Goal: Information Seeking & Learning: Learn about a topic

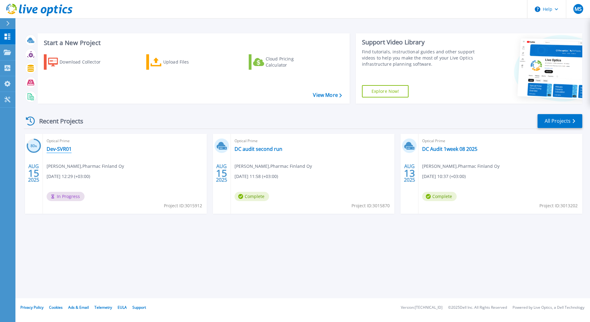
click at [59, 149] on link "Dev-SVR01" at bounding box center [59, 149] width 25 height 6
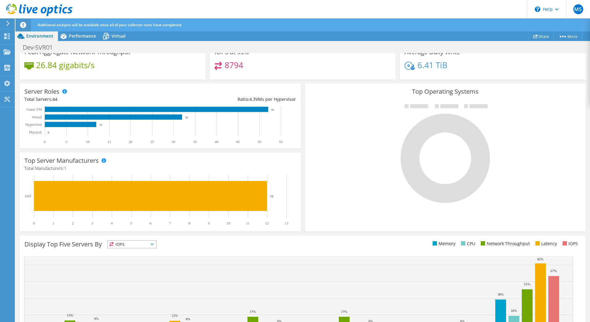
scroll to position [126, 0]
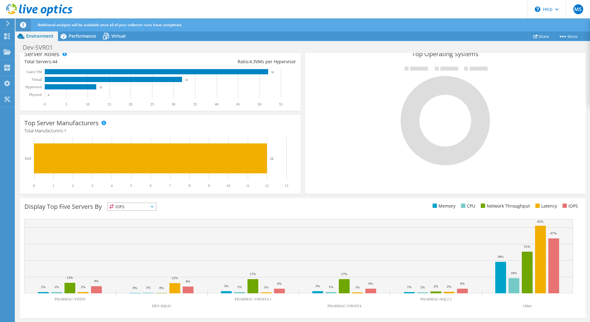
click at [129, 208] on span "IOPS" at bounding box center [132, 206] width 48 height 7
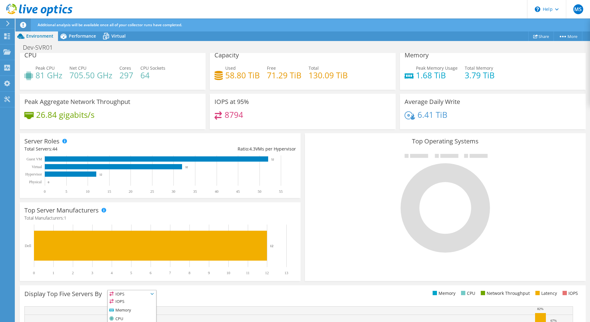
scroll to position [0, 0]
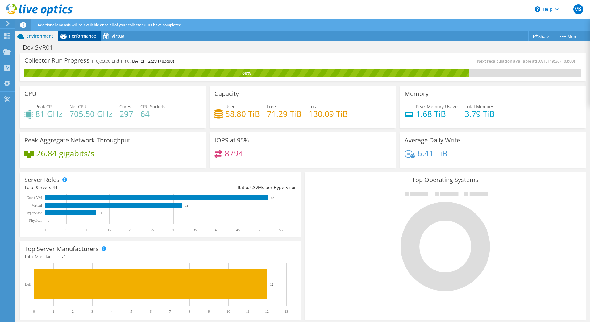
click at [88, 37] on span "Performance" at bounding box center [82, 36] width 27 height 6
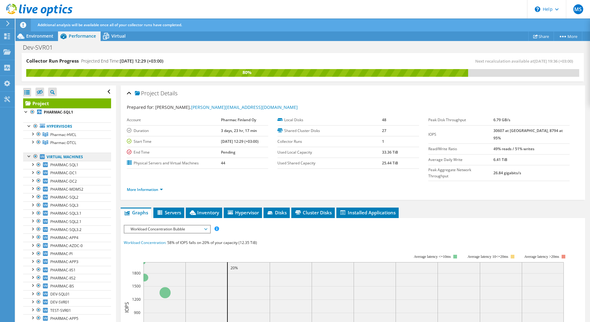
click at [74, 155] on link "Virtual Machines" at bounding box center [67, 157] width 88 height 8
click at [161, 211] on icon at bounding box center [160, 213] width 5 height 4
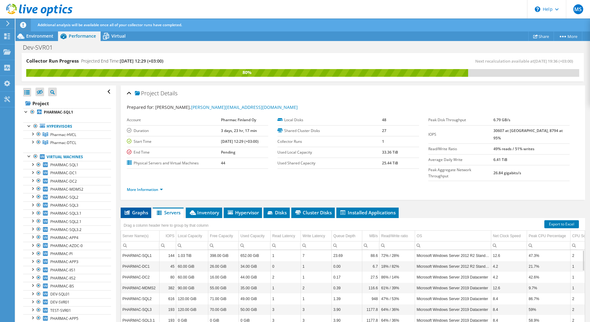
click at [133, 210] on span "Graphs" at bounding box center [136, 213] width 24 height 6
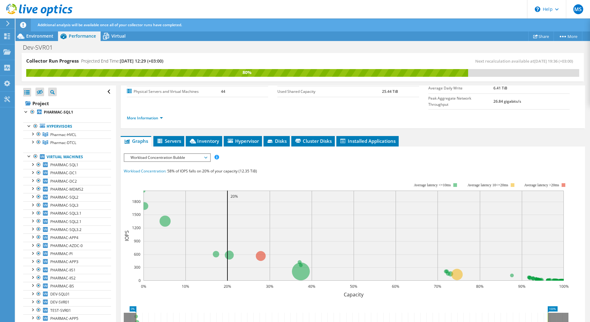
scroll to position [72, 0]
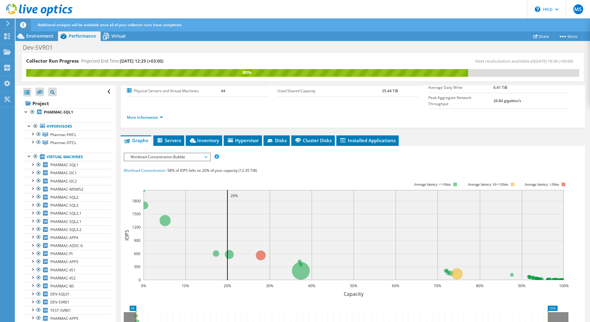
click at [193, 153] on span "Workload Concentration Bubble" at bounding box center [167, 156] width 79 height 7
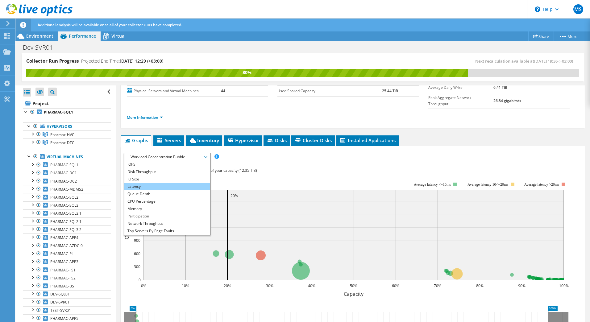
click at [140, 183] on li "Latency" at bounding box center [167, 186] width 86 height 7
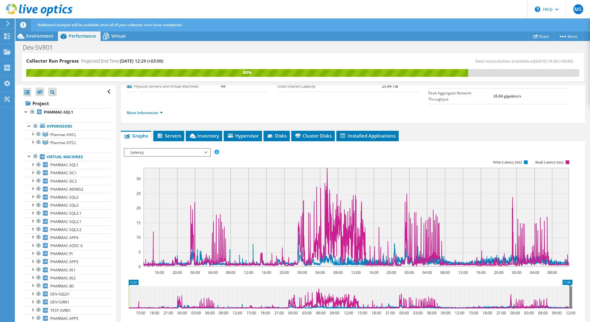
scroll to position [0, 0]
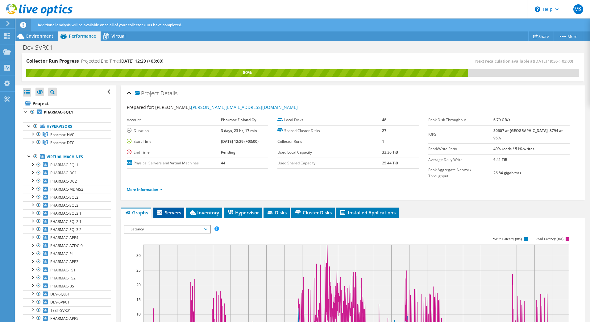
click at [177, 210] on span "Servers" at bounding box center [169, 213] width 25 height 6
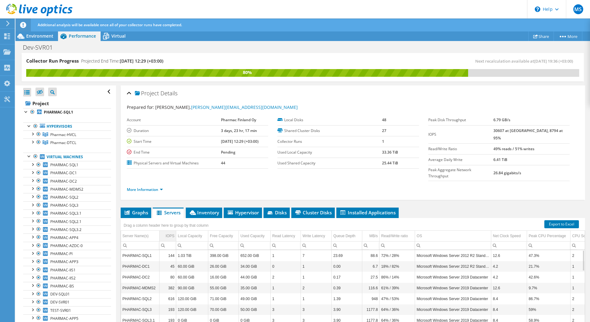
click at [170, 233] on div "IOPS" at bounding box center [170, 236] width 9 height 7
click at [170, 233] on div "IOPS" at bounding box center [170, 236] width 8 height 7
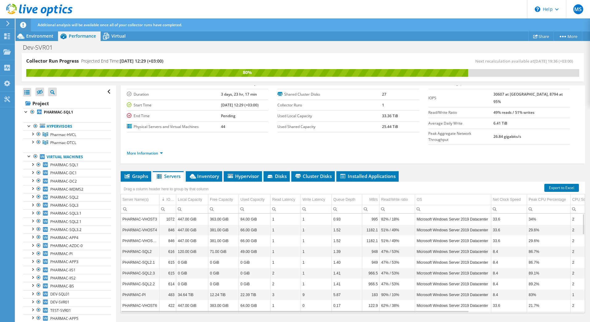
click at [130, 246] on td "PHARMAC-SQL2" at bounding box center [140, 251] width 39 height 11
click at [138, 205] on input "Column Server Name(s), Filter cell" at bounding box center [140, 209] width 39 height 8
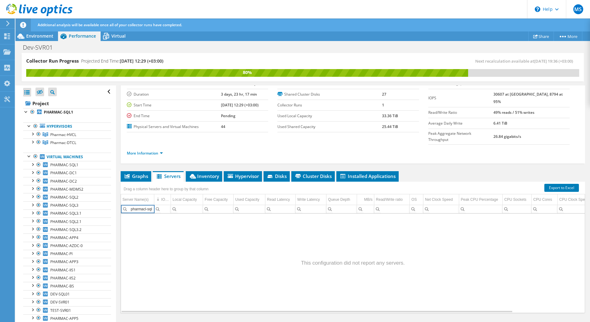
scroll to position [0, 0]
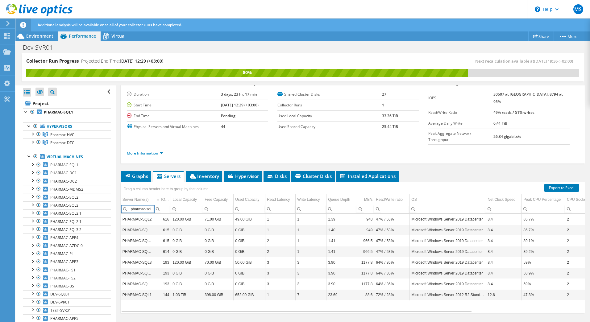
type input "pharmac-sql"
click at [147, 300] on div "Graphs Servers Inventory Hypervisor Disks Cluster Disks Installed Applications …" at bounding box center [353, 248] width 465 height 154
click at [534, 196] on div "Peak CPU Percentage" at bounding box center [542, 199] width 37 height 7
click at [534, 196] on div "Peak CPU Percentage" at bounding box center [541, 199] width 35 height 7
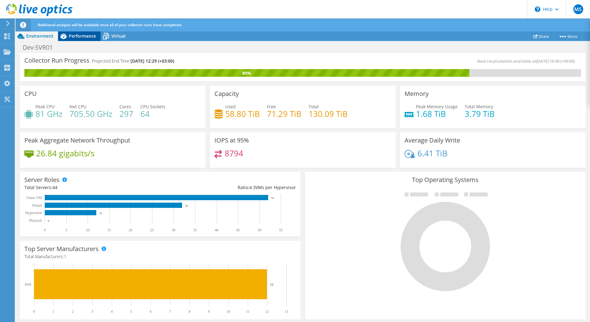
click at [80, 36] on span "Performance" at bounding box center [82, 36] width 27 height 6
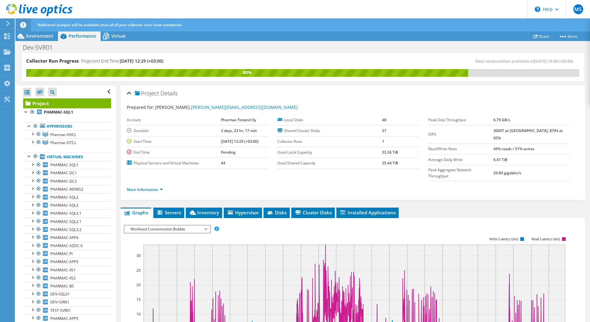
click at [170, 194] on div "Project Details Prepared for: [PERSON_NAME], [PERSON_NAME][EMAIL_ADDRESS][DOMAI…" at bounding box center [353, 282] width 474 height 393
click at [169, 210] on span "Servers" at bounding box center [169, 213] width 25 height 6
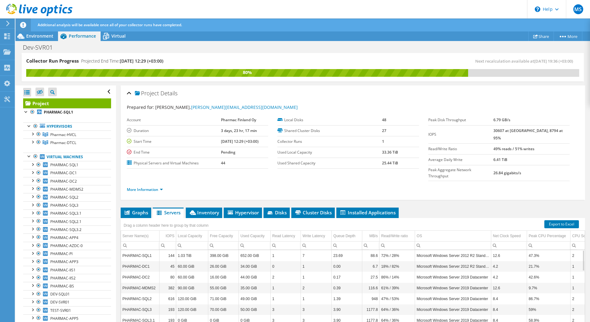
click at [148, 242] on input "Column Server Name(s), Filter cell" at bounding box center [140, 246] width 39 height 8
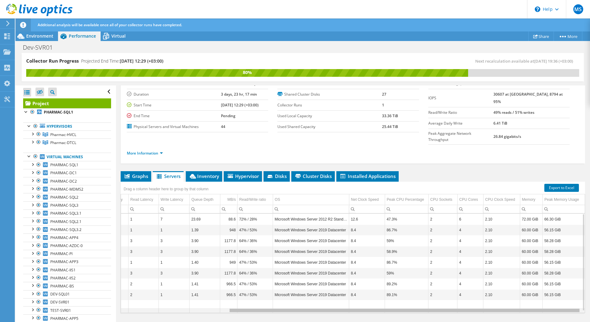
drag, startPoint x: 216, startPoint y: 298, endPoint x: 362, endPoint y: 287, distance: 146.2
click at [362, 287] on body "MS End User [PERSON_NAME] [PERSON_NAME][EMAIL_ADDRESS][DOMAIN_NAME] Pharmac Fin…" at bounding box center [295, 161] width 590 height 322
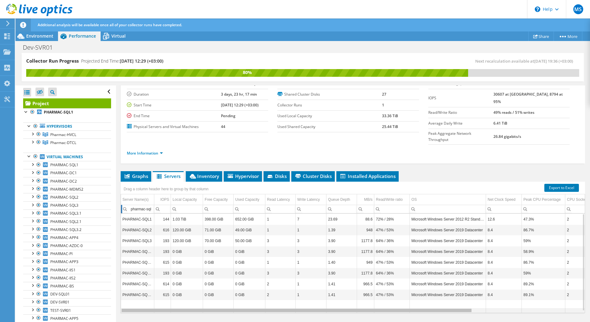
drag, startPoint x: 365, startPoint y: 297, endPoint x: 167, endPoint y: 288, distance: 197.5
click at [167, 288] on body "MS End User [PERSON_NAME] [PERSON_NAME][EMAIL_ADDRESS][DOMAIN_NAME] Pharmac Fin…" at bounding box center [295, 161] width 590 height 322
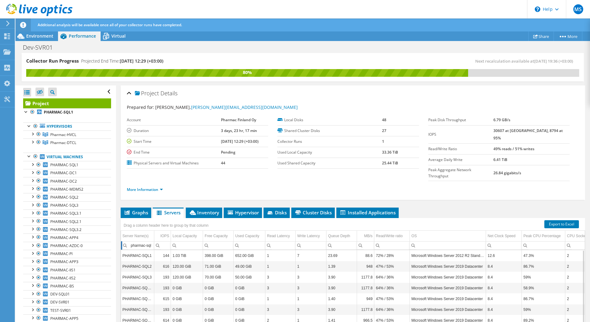
scroll to position [1, 0]
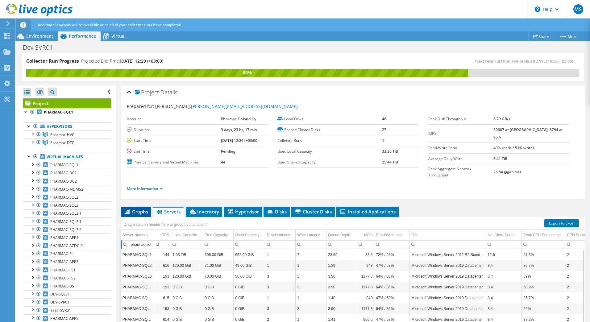
type input "pharmac-sql"
click at [139, 209] on span "Graphs" at bounding box center [136, 212] width 24 height 6
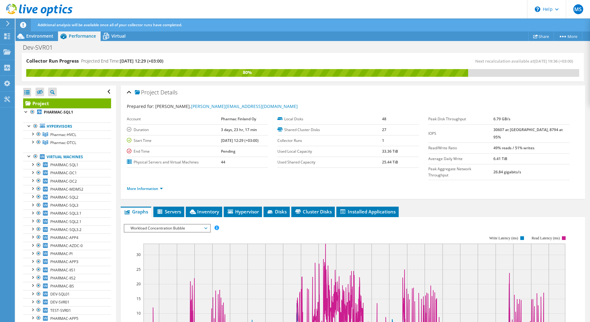
click at [194, 225] on span "Workload Concentration Bubble" at bounding box center [167, 228] width 79 height 7
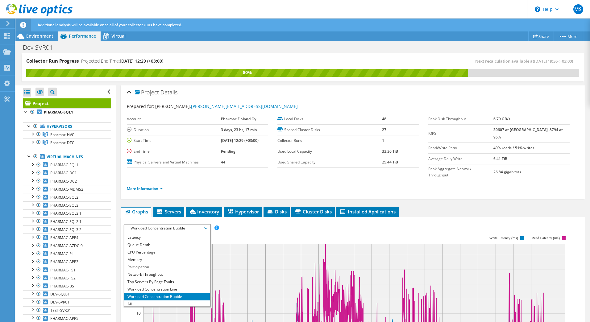
scroll to position [22, 0]
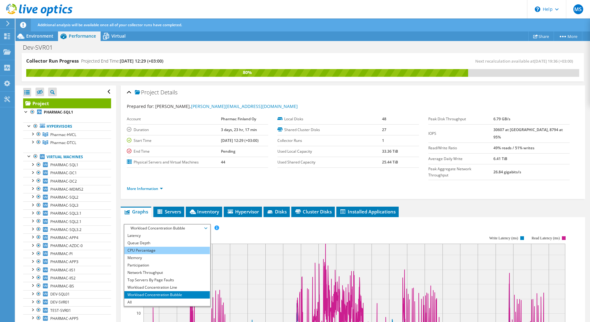
click at [161, 247] on li "CPU Percentage" at bounding box center [167, 250] width 86 height 7
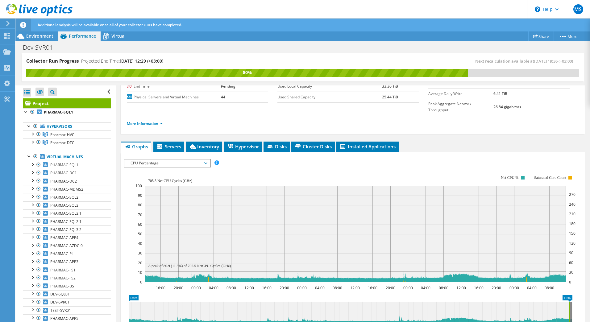
scroll to position [36, 0]
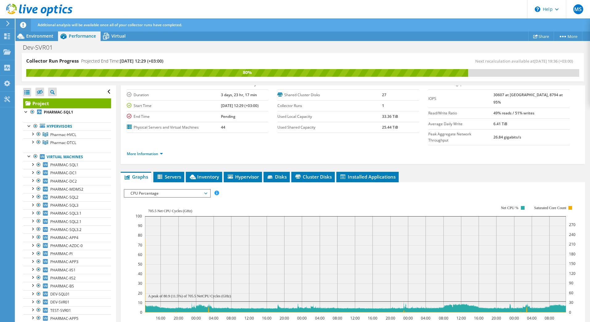
click at [195, 190] on span "CPU Percentage" at bounding box center [167, 193] width 79 height 7
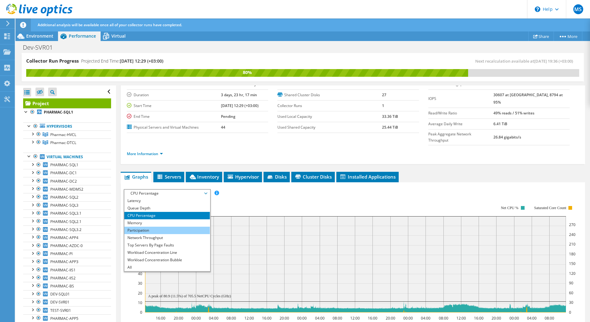
click at [159, 227] on li "Participation" at bounding box center [167, 230] width 86 height 7
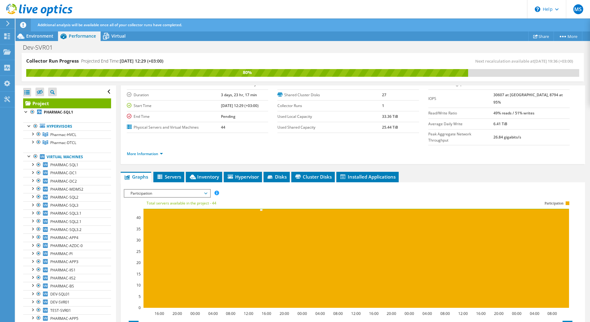
click at [165, 190] on span "Participation" at bounding box center [167, 193] width 79 height 7
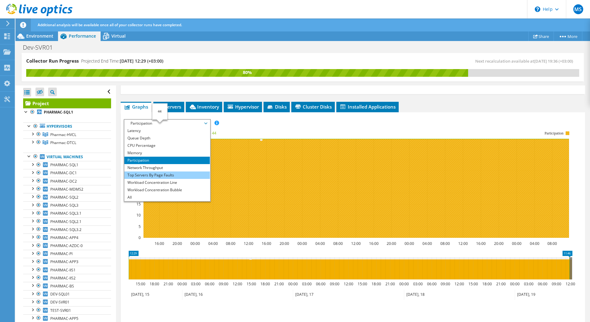
click at [160, 172] on li "Top Servers By Page Faults" at bounding box center [167, 175] width 86 height 7
